Goal: Answer question/provide support

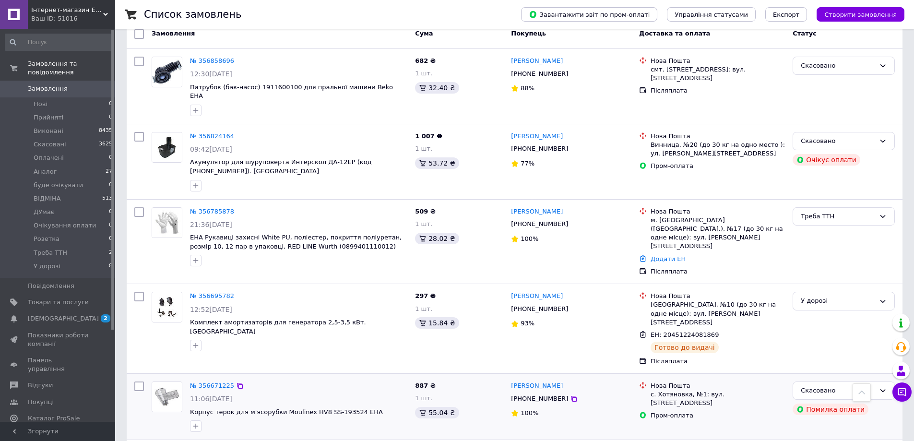
scroll to position [96, 0]
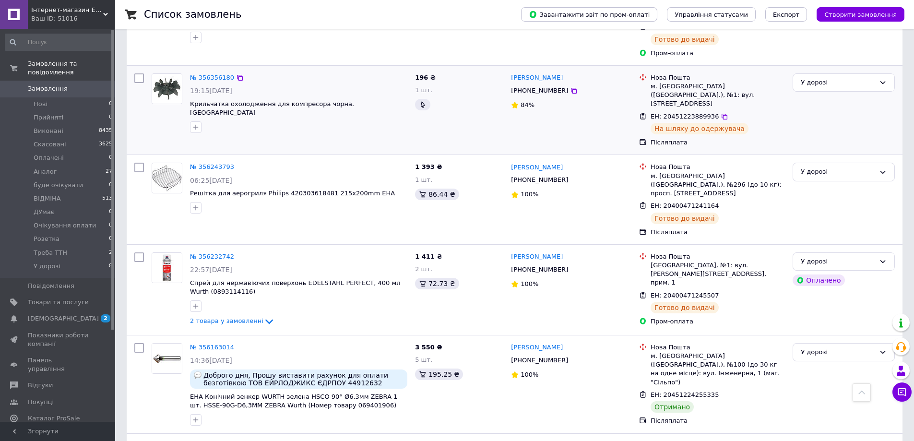
scroll to position [816, 0]
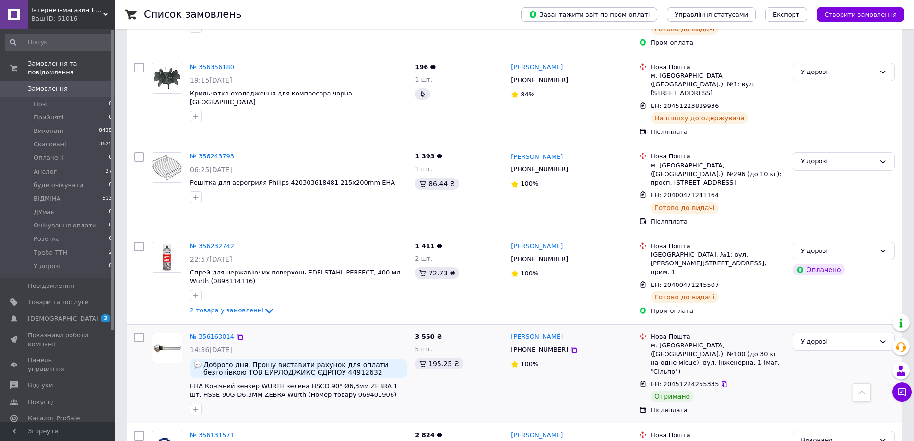
click at [477, 329] on div "3 550 ₴ 5 шт. 195.25 ₴" at bounding box center [459, 374] width 96 height 90
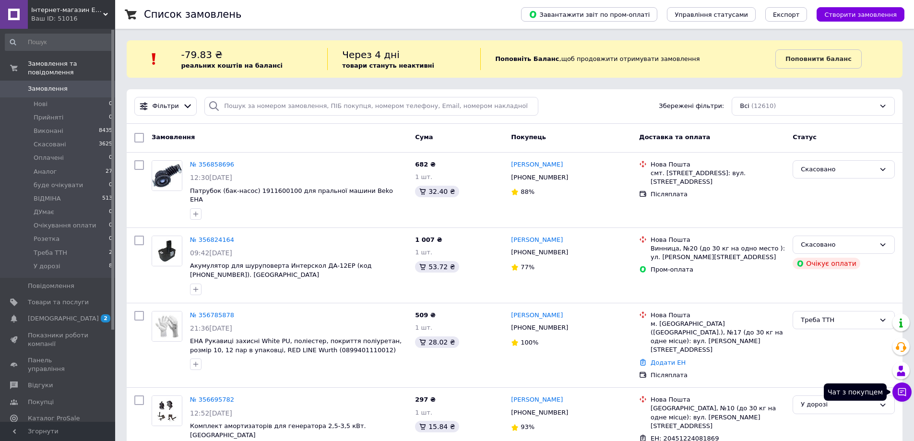
click at [900, 393] on icon at bounding box center [903, 392] width 8 height 8
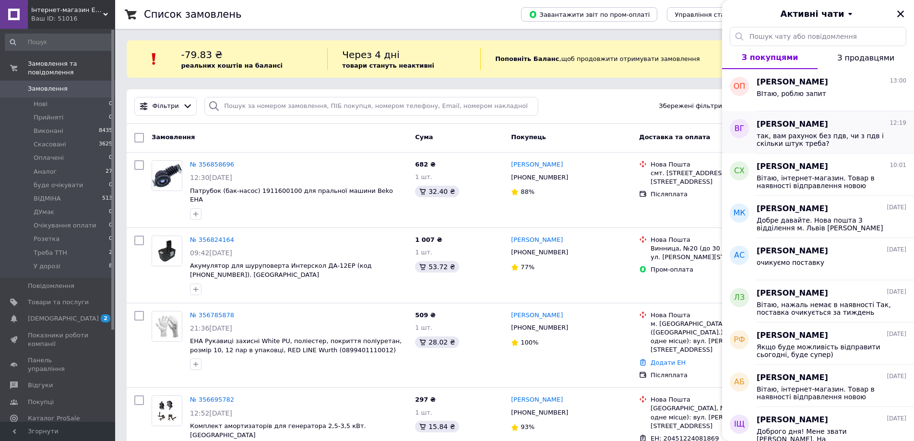
click at [813, 142] on span "так, вам рахунок без пдв, чи з пдв і скільки штук треба?" at bounding box center [825, 139] width 136 height 15
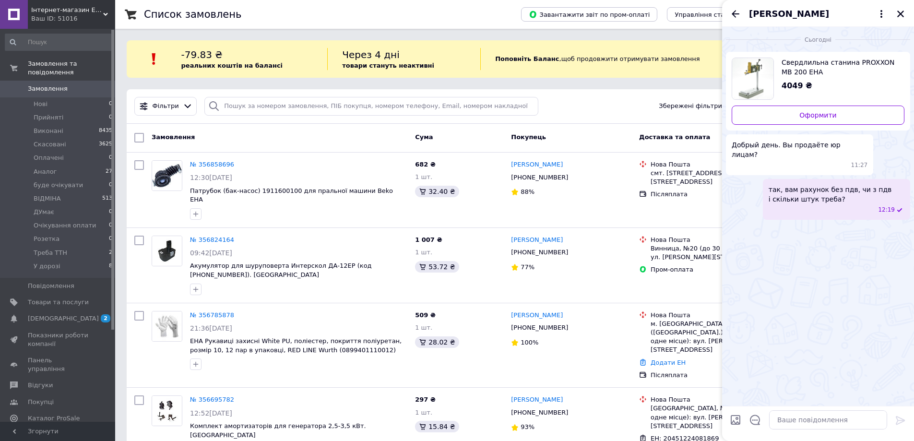
click at [805, 63] on span "Свердлильна станина PROXXON MB 200 EHA" at bounding box center [839, 67] width 115 height 19
